Goal: Check status: Check status

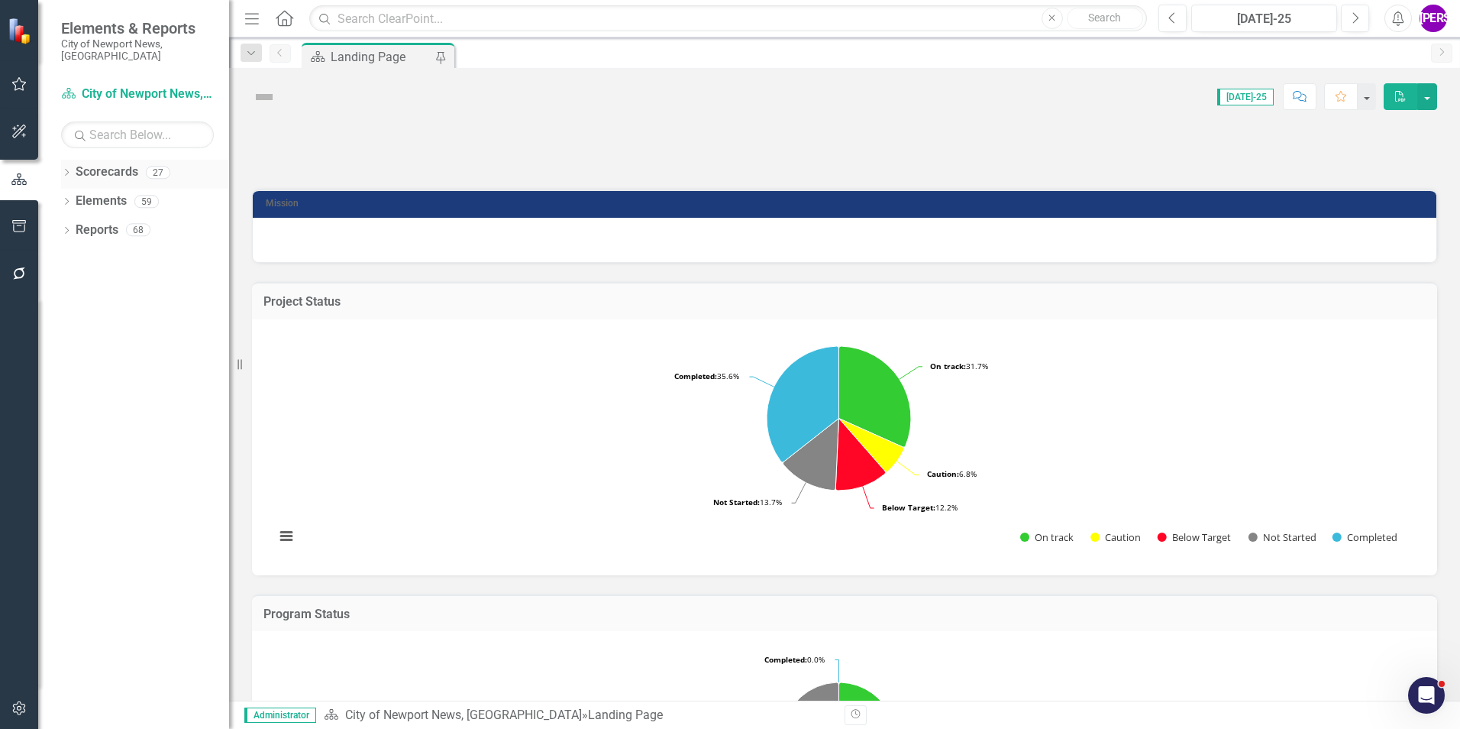
click at [69, 168] on div "Dropdown" at bounding box center [66, 174] width 11 height 13
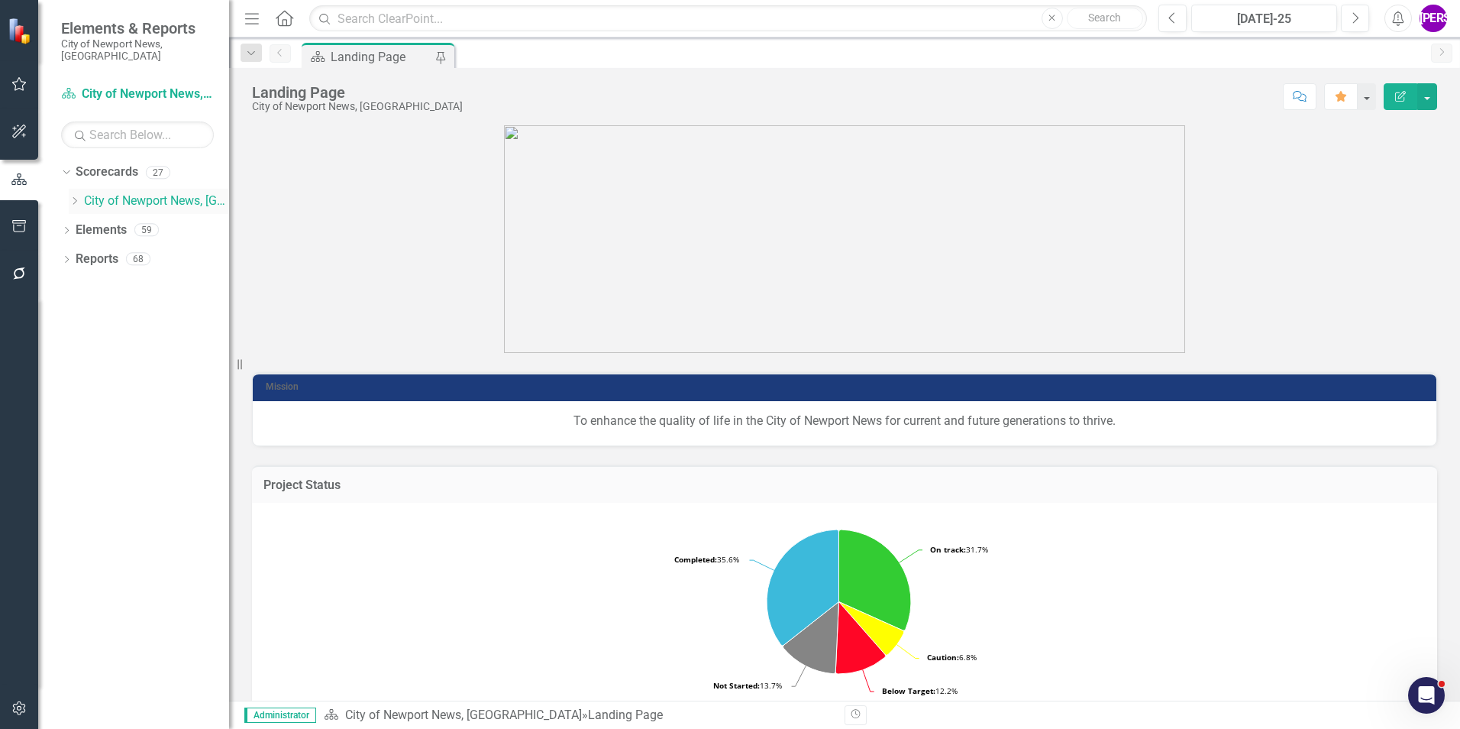
click at [70, 196] on icon "Dropdown" at bounding box center [74, 200] width 11 height 9
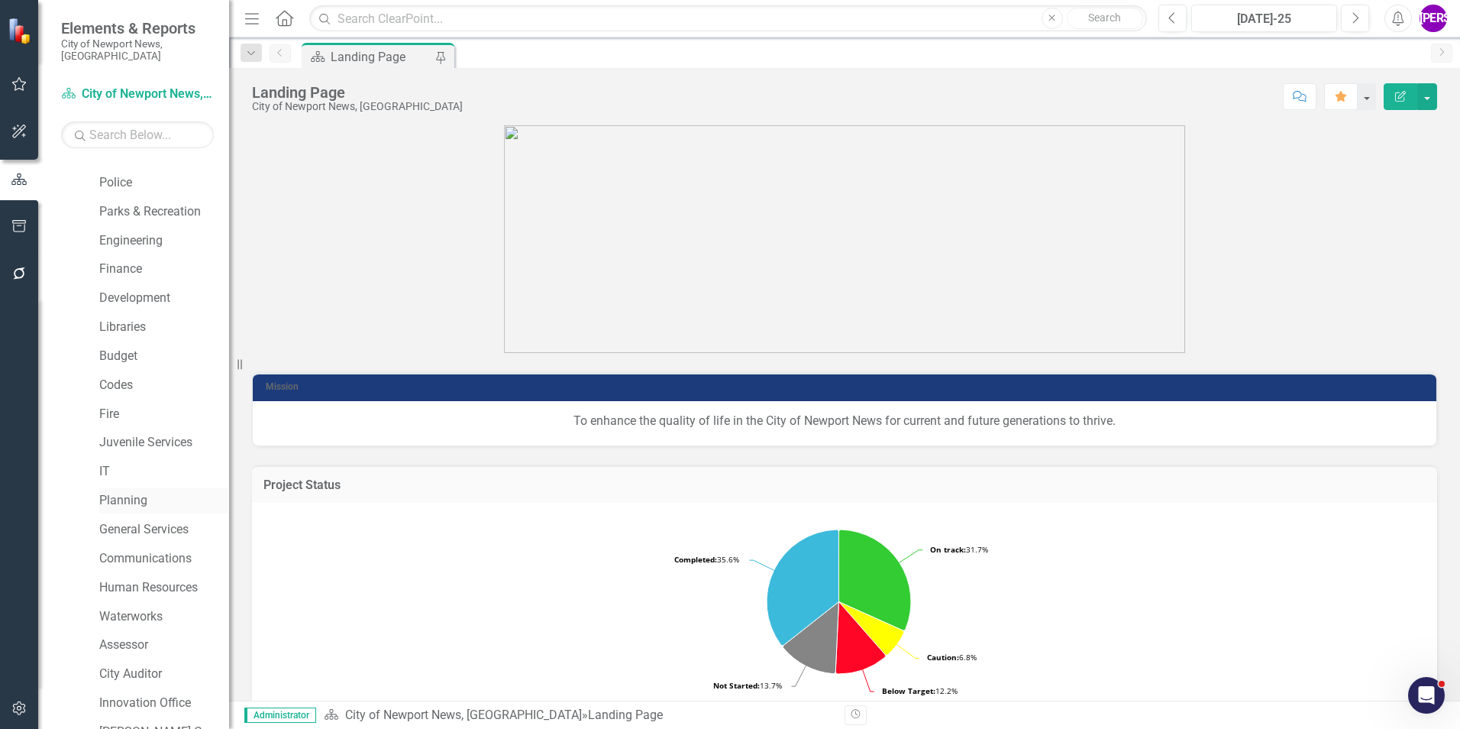
scroll to position [153, 0]
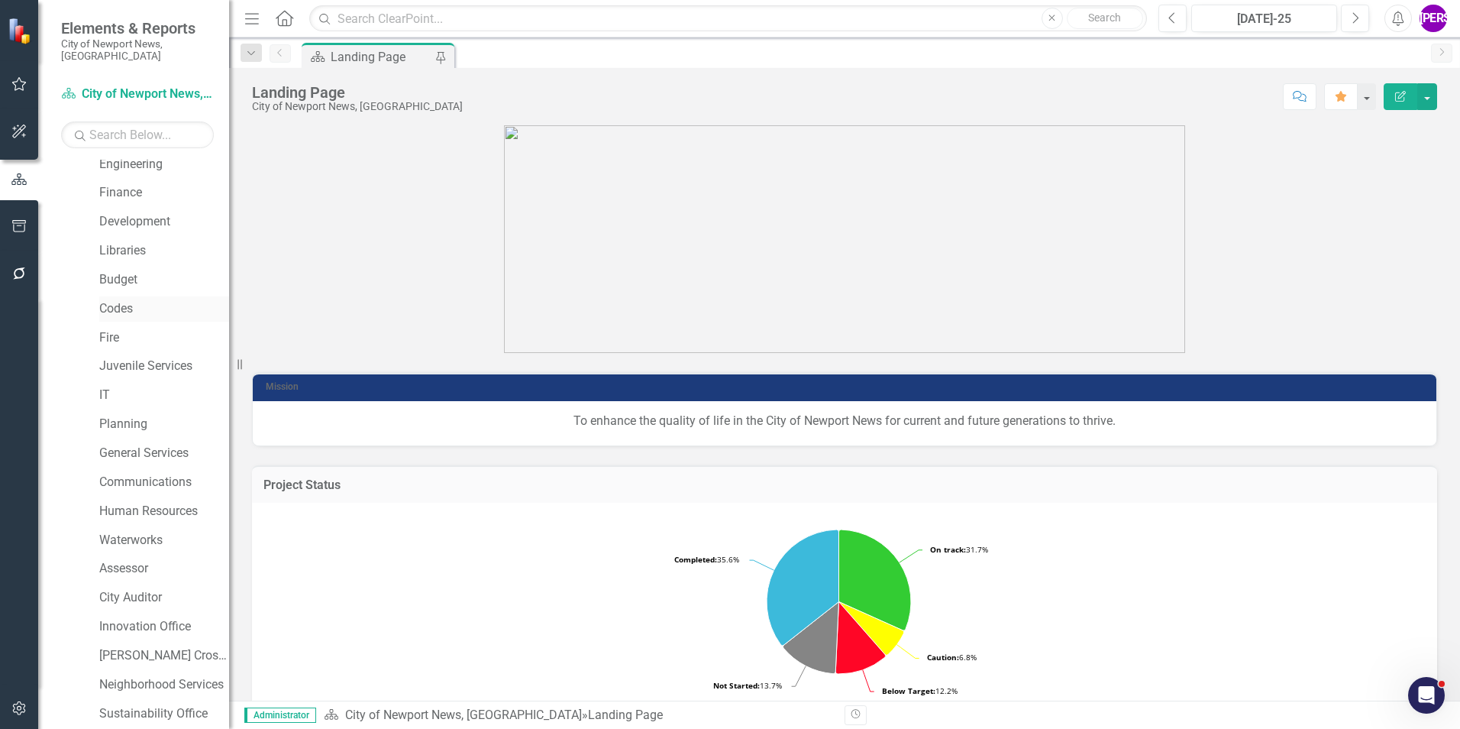
click at [127, 300] on link "Codes" at bounding box center [164, 309] width 130 height 18
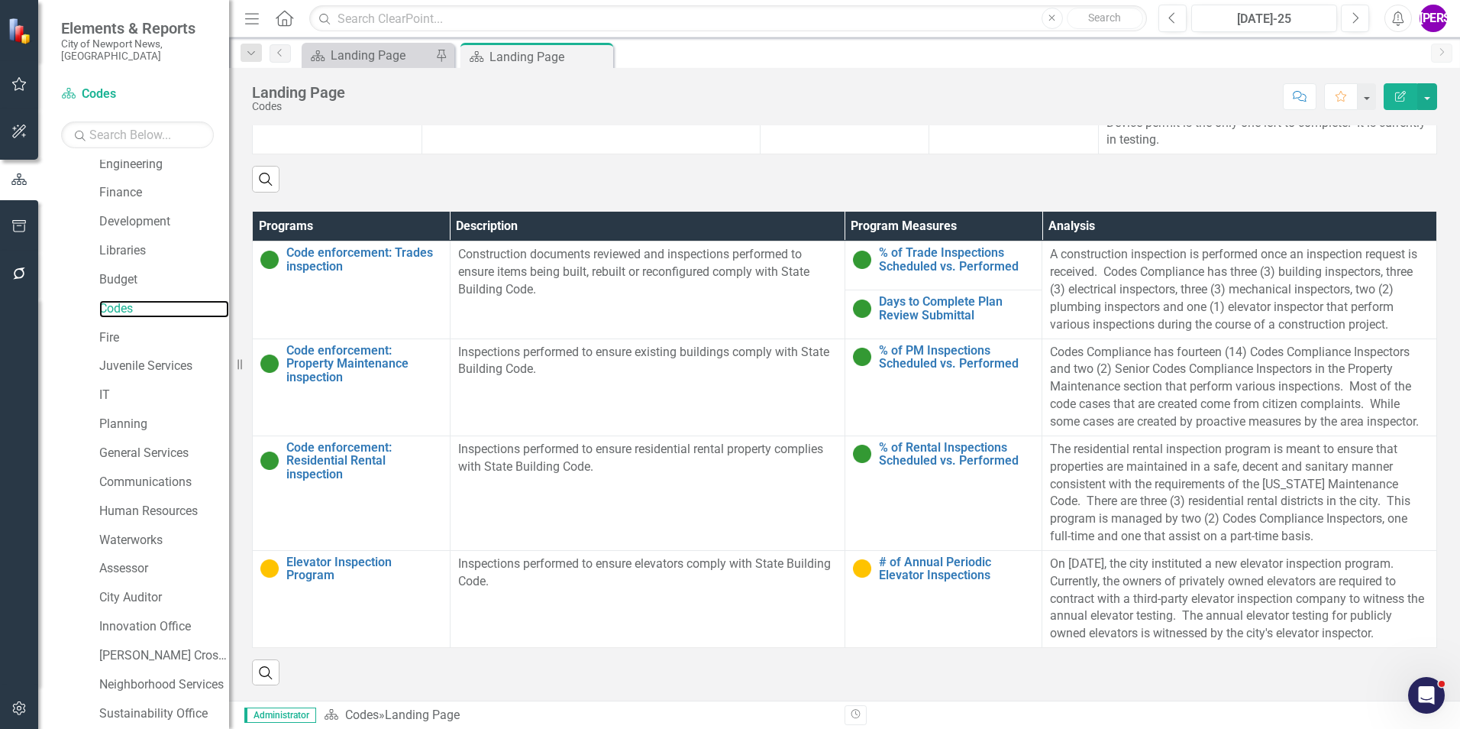
scroll to position [699, 0]
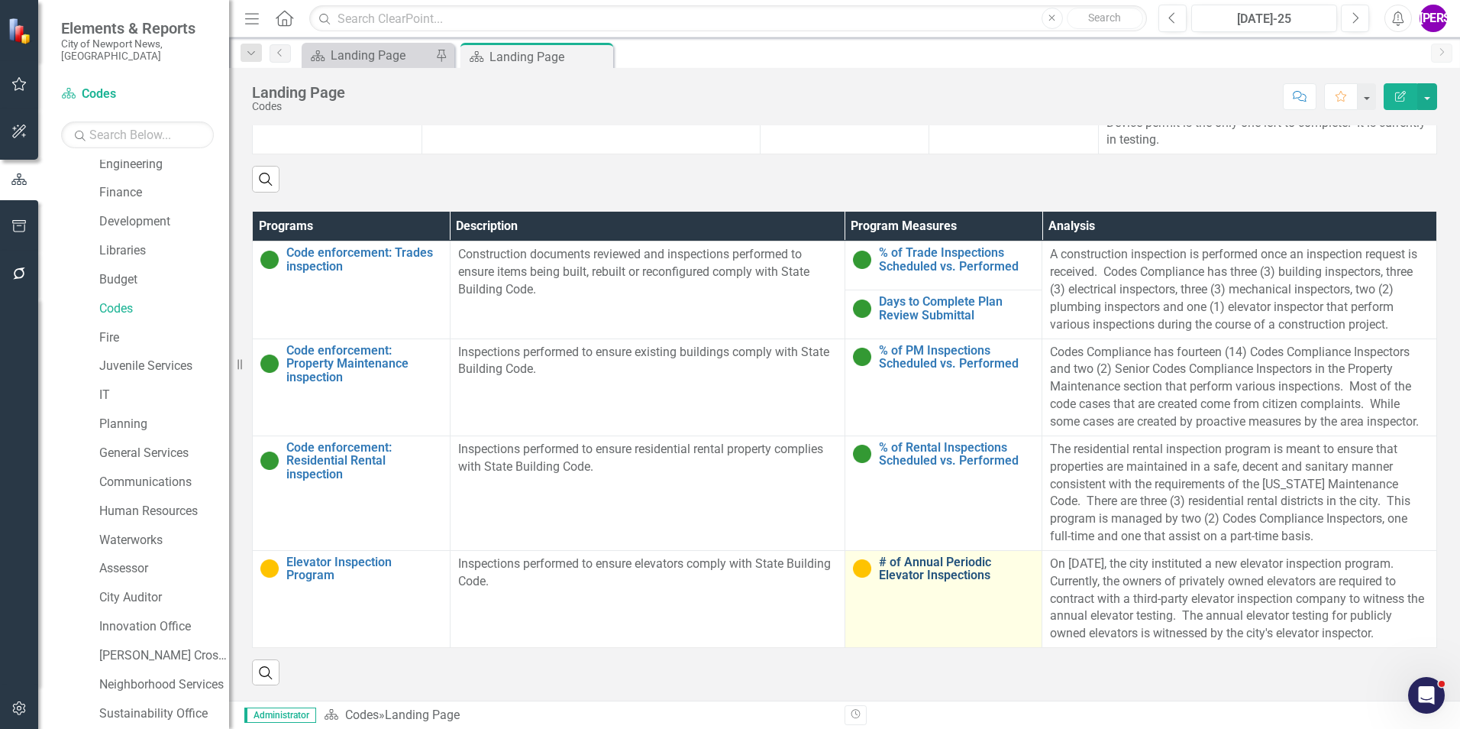
click at [947, 556] on link "# of Annual Periodic Elevator Inspections" at bounding box center [957, 568] width 156 height 27
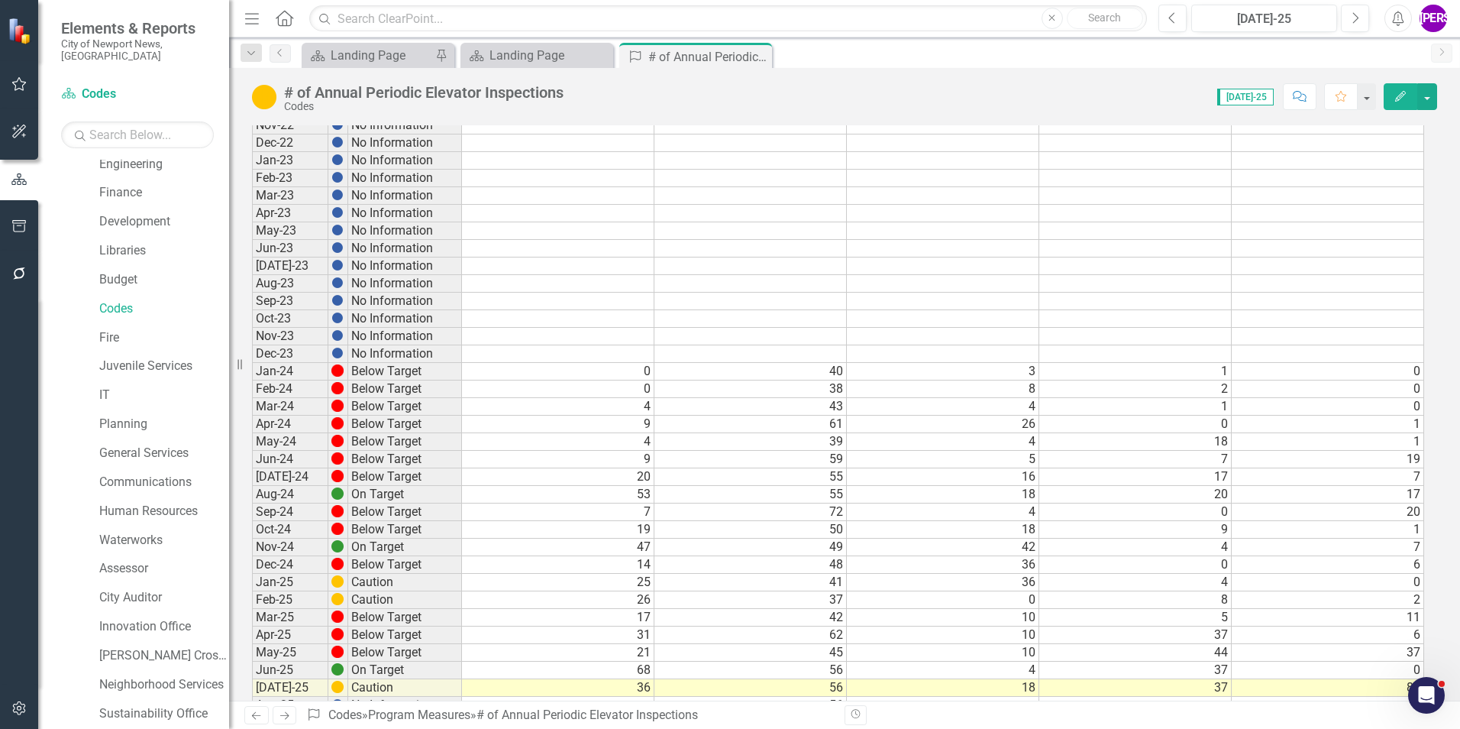
scroll to position [756, 0]
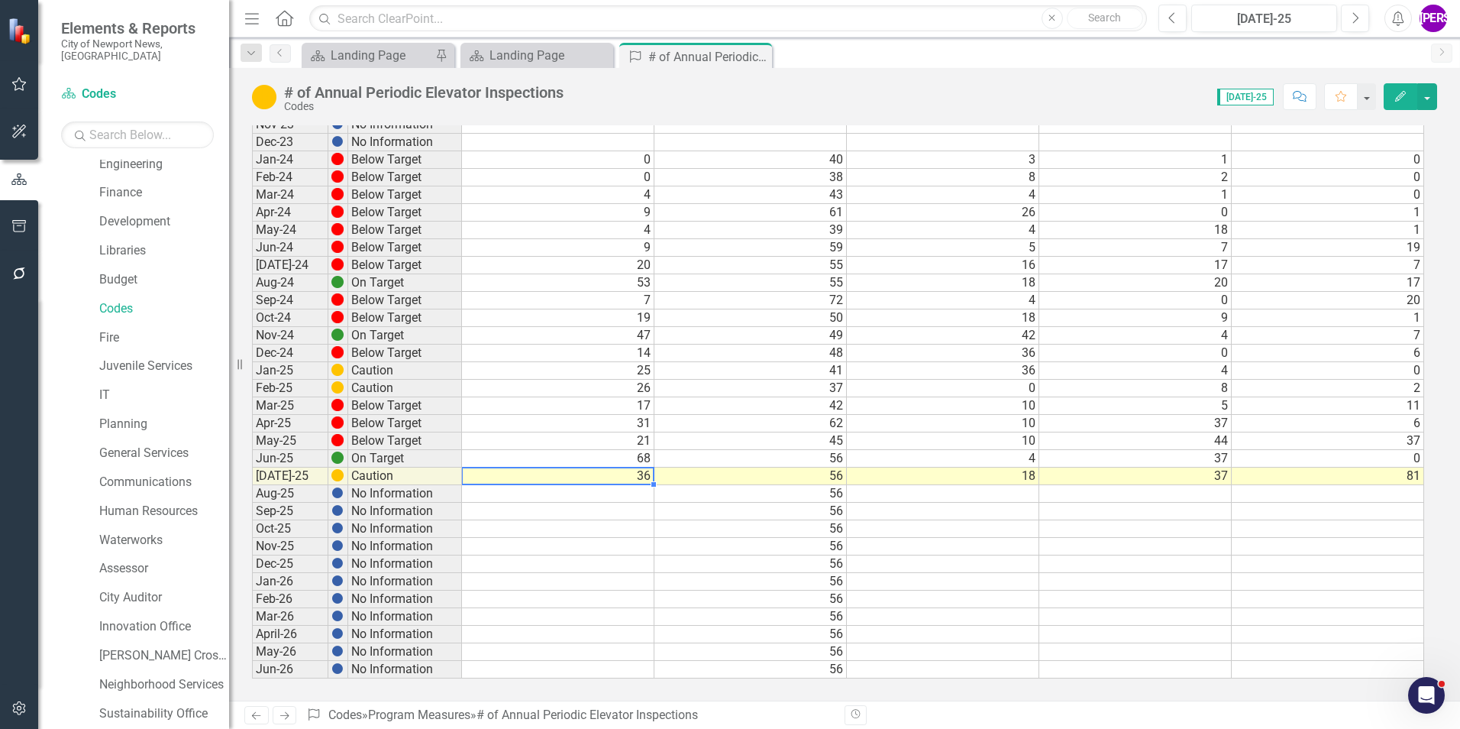
click at [631, 477] on td "36" at bounding box center [558, 476] width 192 height 18
click at [690, 477] on td "56" at bounding box center [750, 476] width 192 height 18
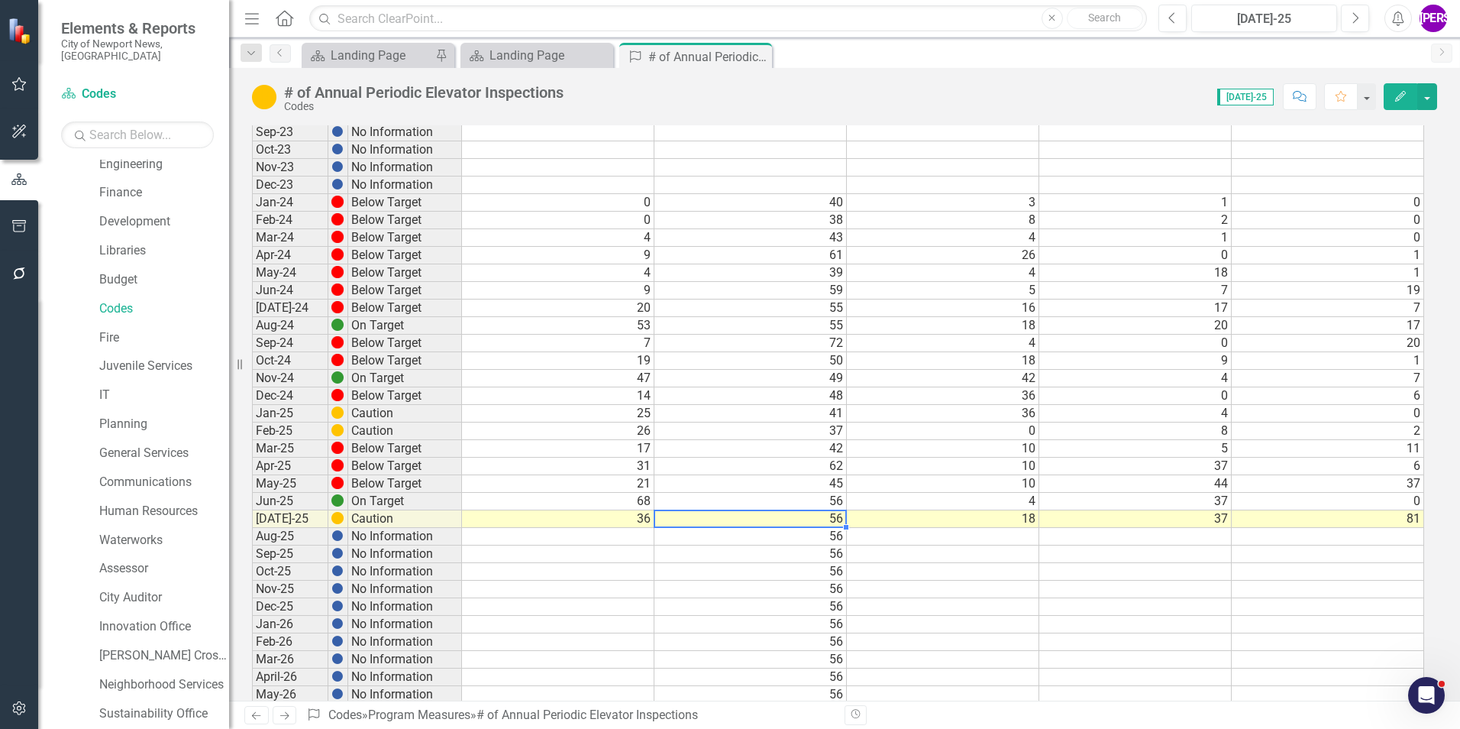
scroll to position [680, 0]
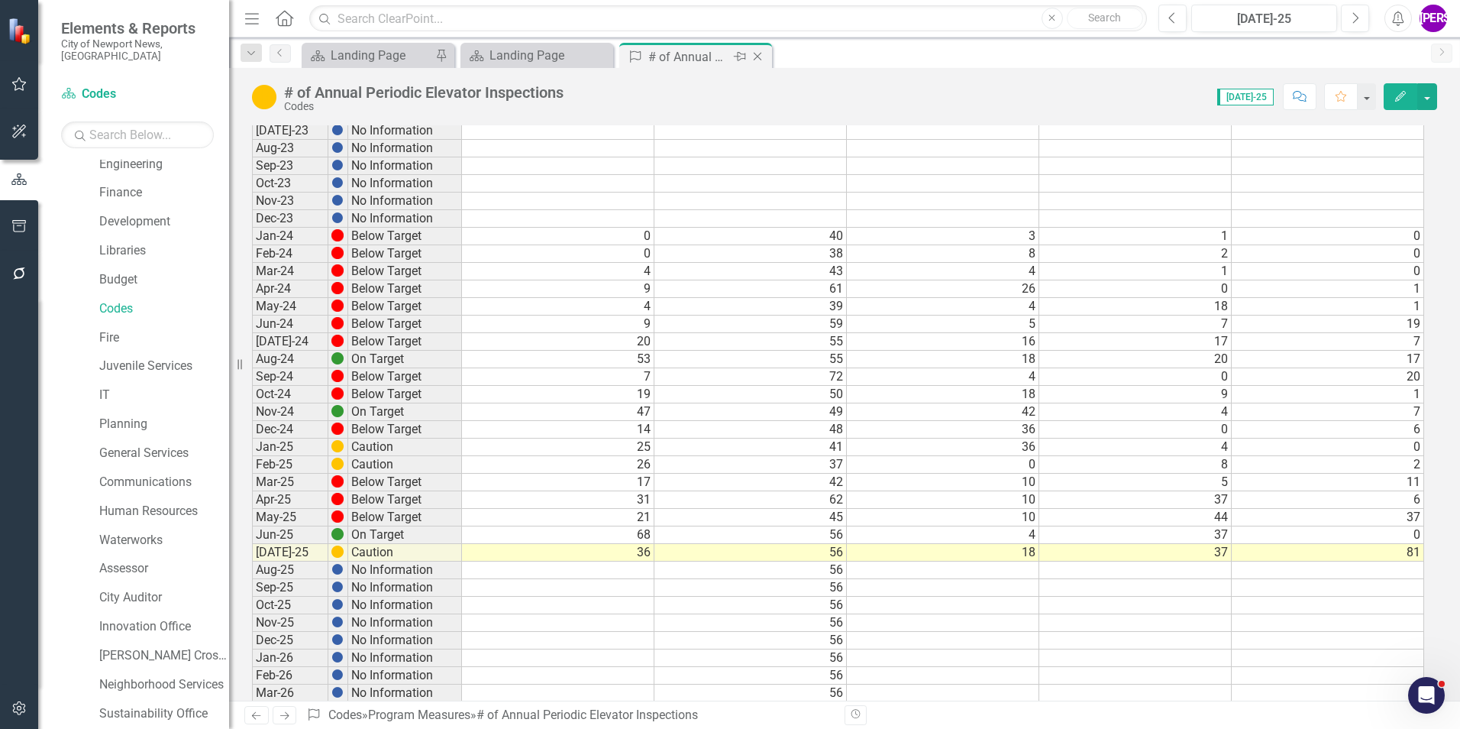
click at [757, 60] on icon "Close" at bounding box center [757, 56] width 15 height 12
